Goal: Information Seeking & Learning: Learn about a topic

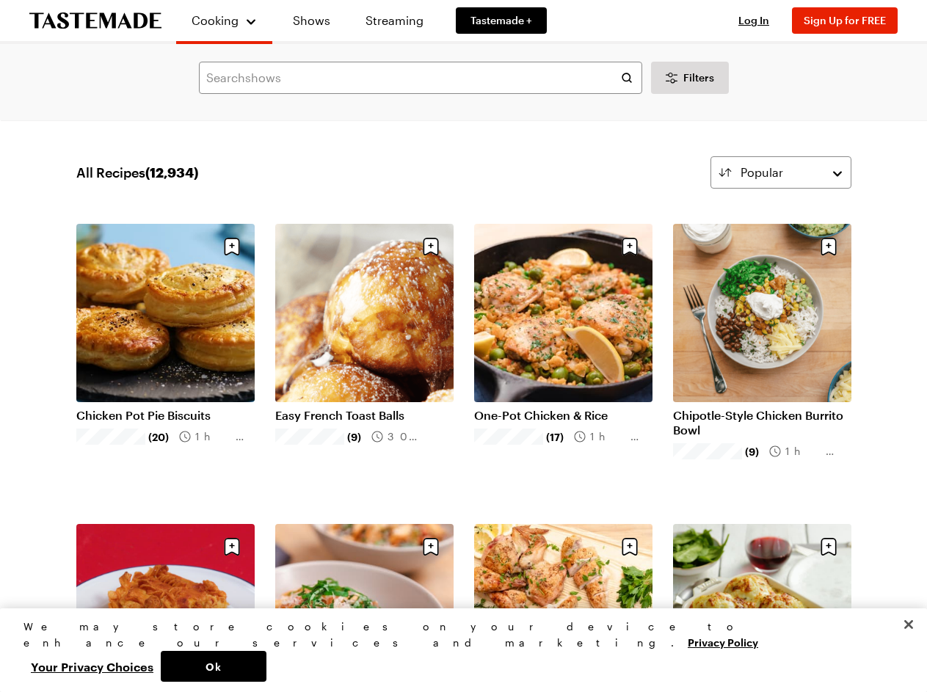
click at [218, 21] on span "Cooking" at bounding box center [215, 20] width 47 height 14
click at [761, 21] on span "Log In" at bounding box center [754, 20] width 31 height 12
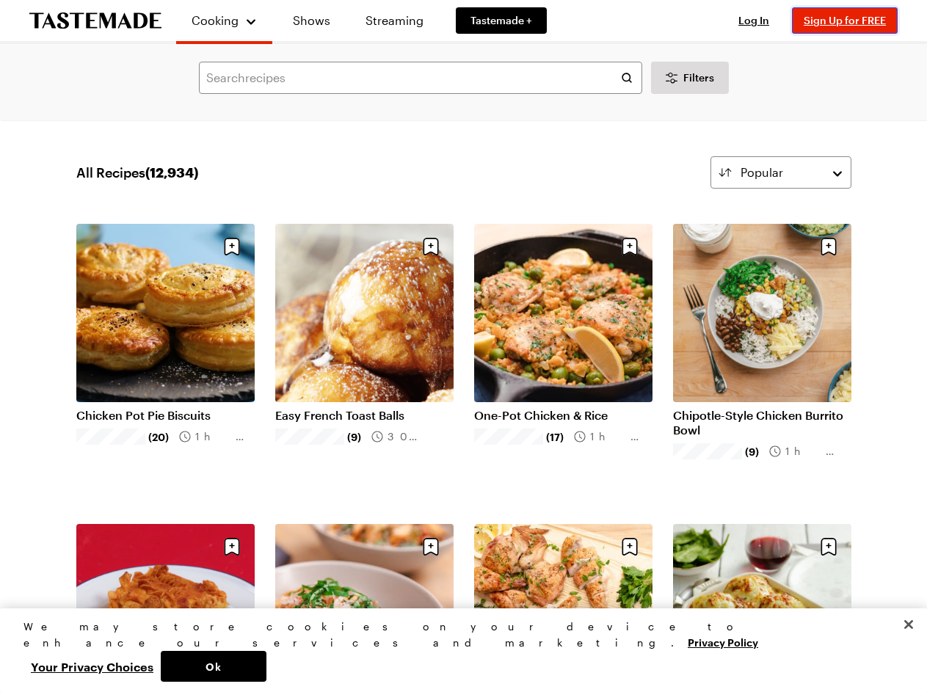
click at [852, 21] on span "Sign Up for FREE" at bounding box center [845, 20] width 82 height 12
click at [690, 78] on span "Filters" at bounding box center [699, 77] width 31 height 15
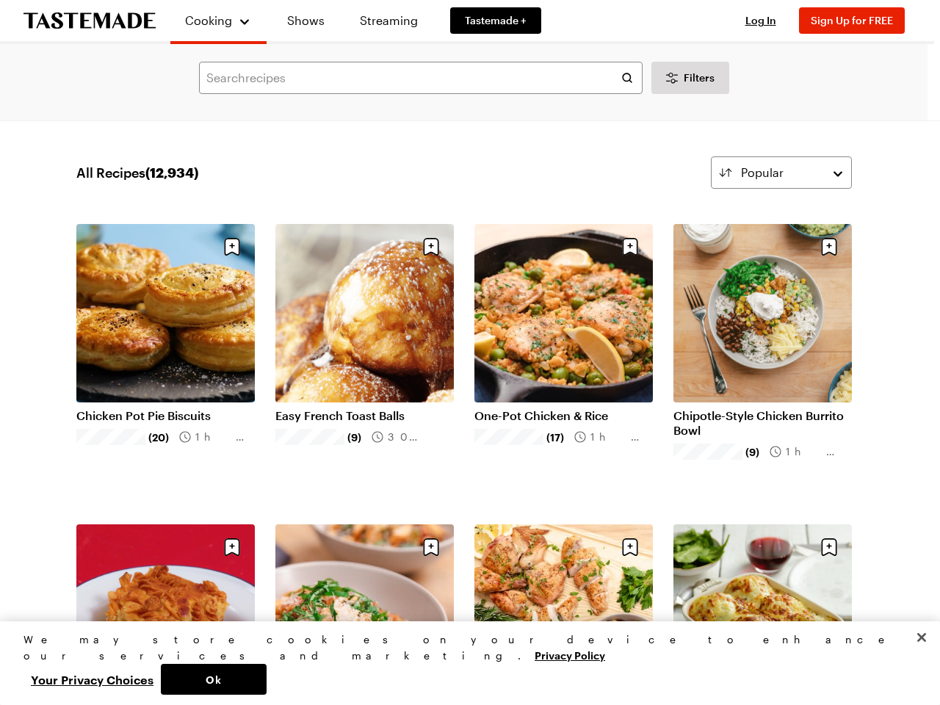
click at [781, 173] on div at bounding box center [470, 352] width 940 height 705
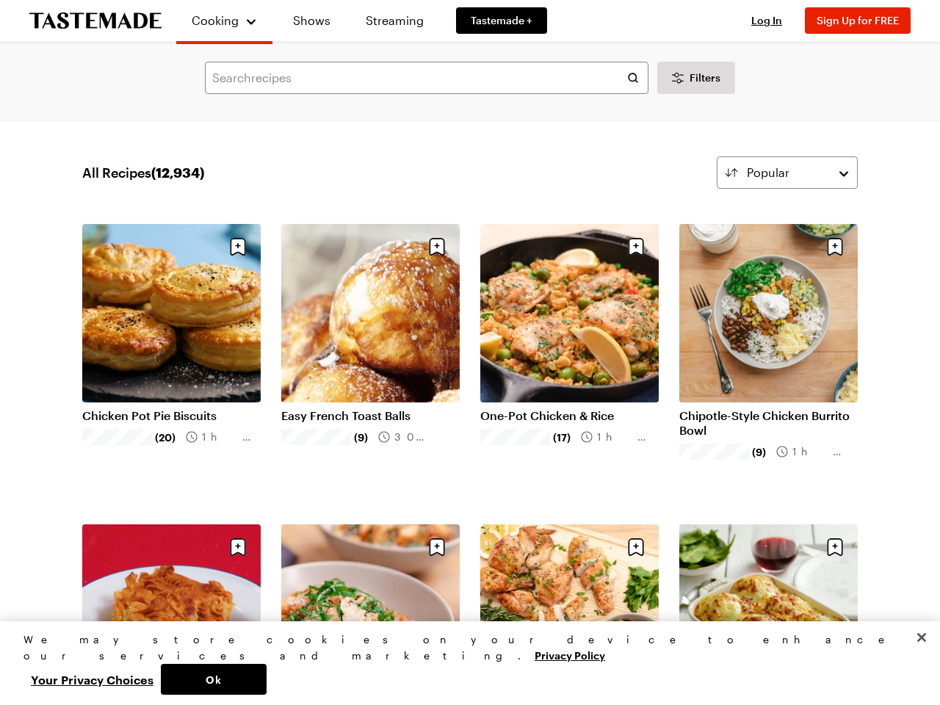
click at [232, 247] on div at bounding box center [470, 352] width 940 height 705
click at [431, 247] on input "text" at bounding box center [469, 242] width 329 height 31
